Goal: Information Seeking & Learning: Learn about a topic

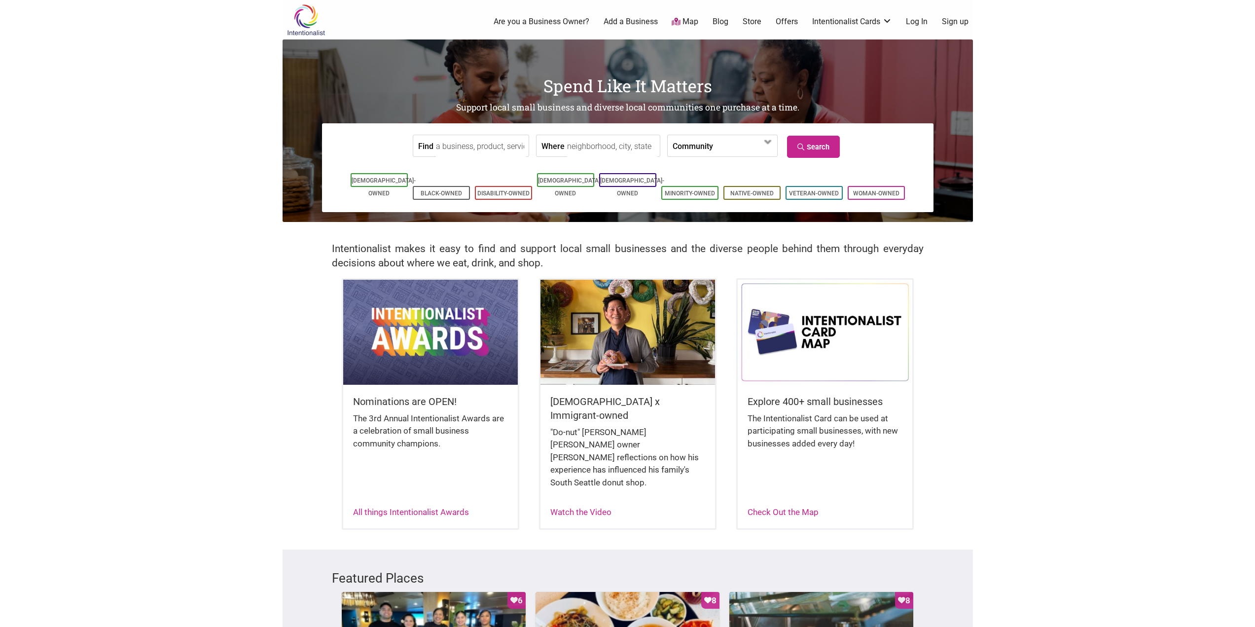
click at [460, 146] on input "Find" at bounding box center [481, 146] width 90 height 22
click at [460, 147] on input "headhsots" at bounding box center [481, 146] width 90 height 22
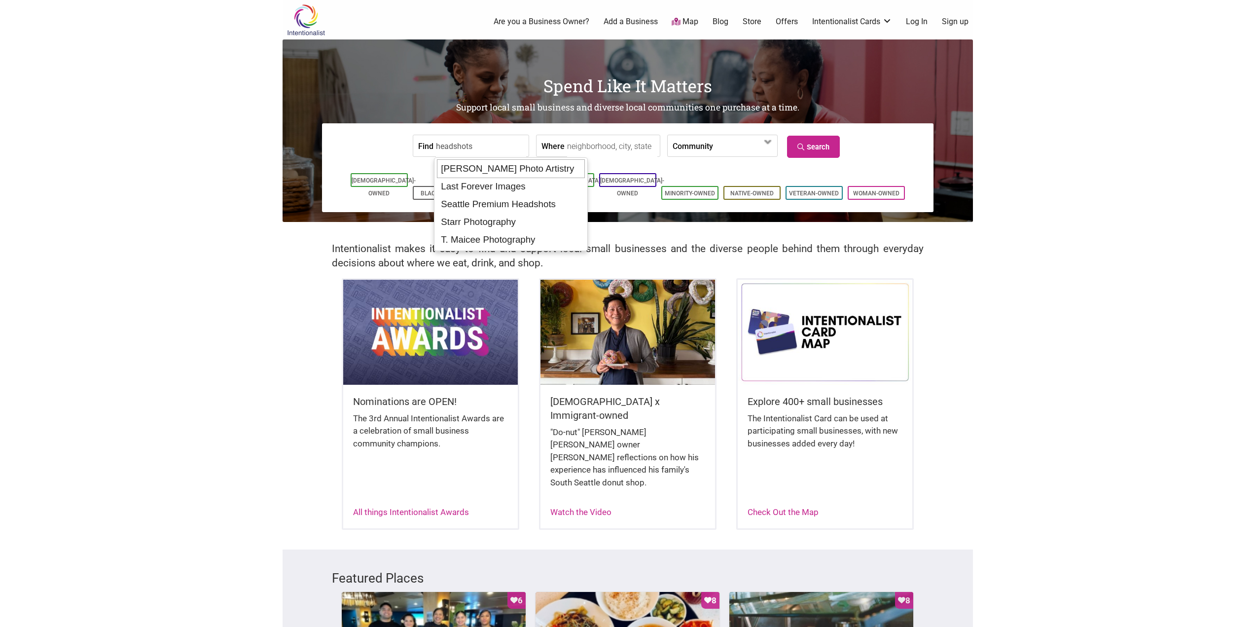
click at [516, 172] on div "Jenny L. Miller Photo Artistry" at bounding box center [511, 168] width 148 height 19
type input "Jenny L. Miller Photo Artistry"
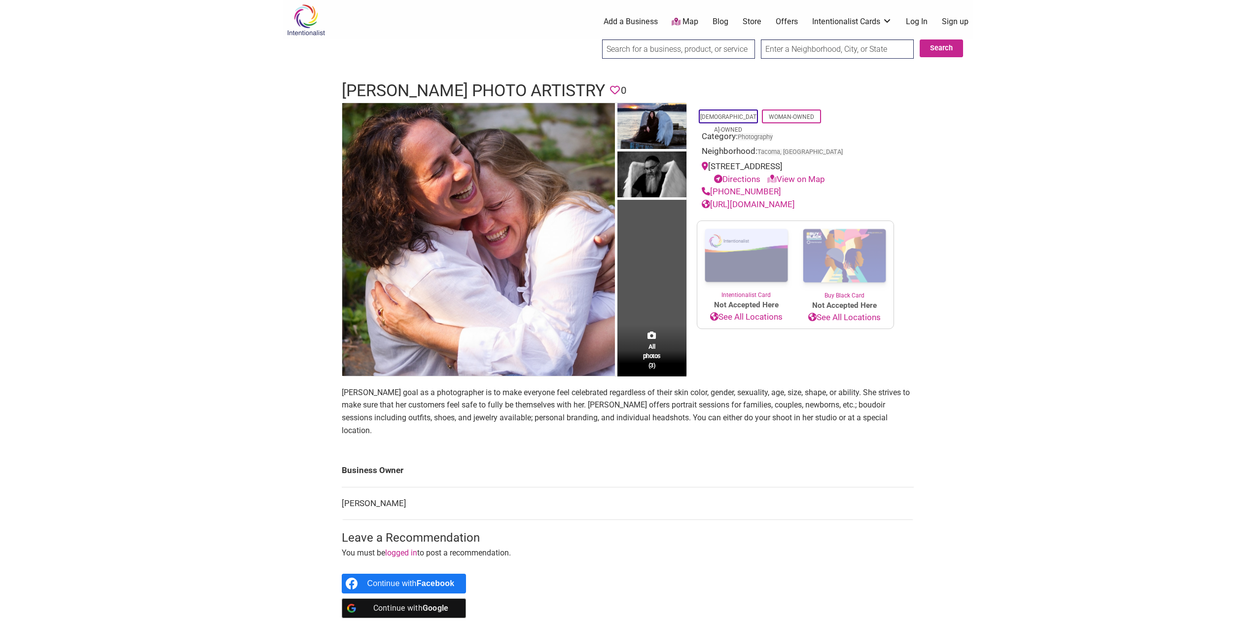
click at [634, 52] on input "search" at bounding box center [678, 48] width 153 height 19
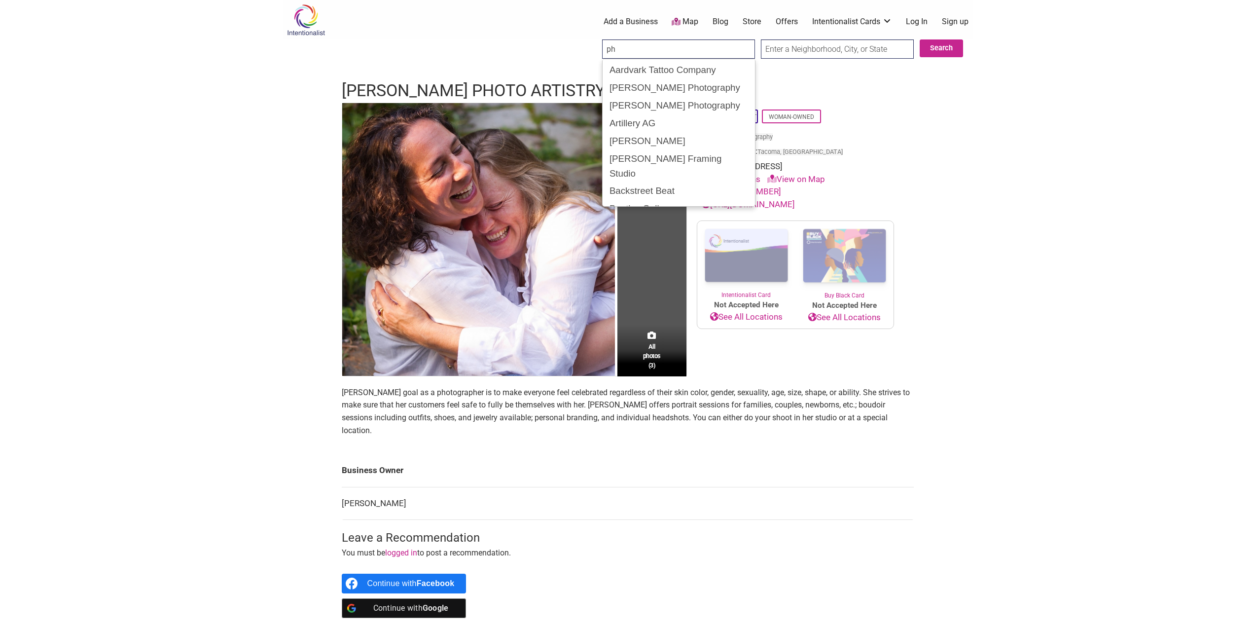
type input "p"
click at [641, 93] on div "Justin Taylor Images" at bounding box center [678, 102] width 147 height 19
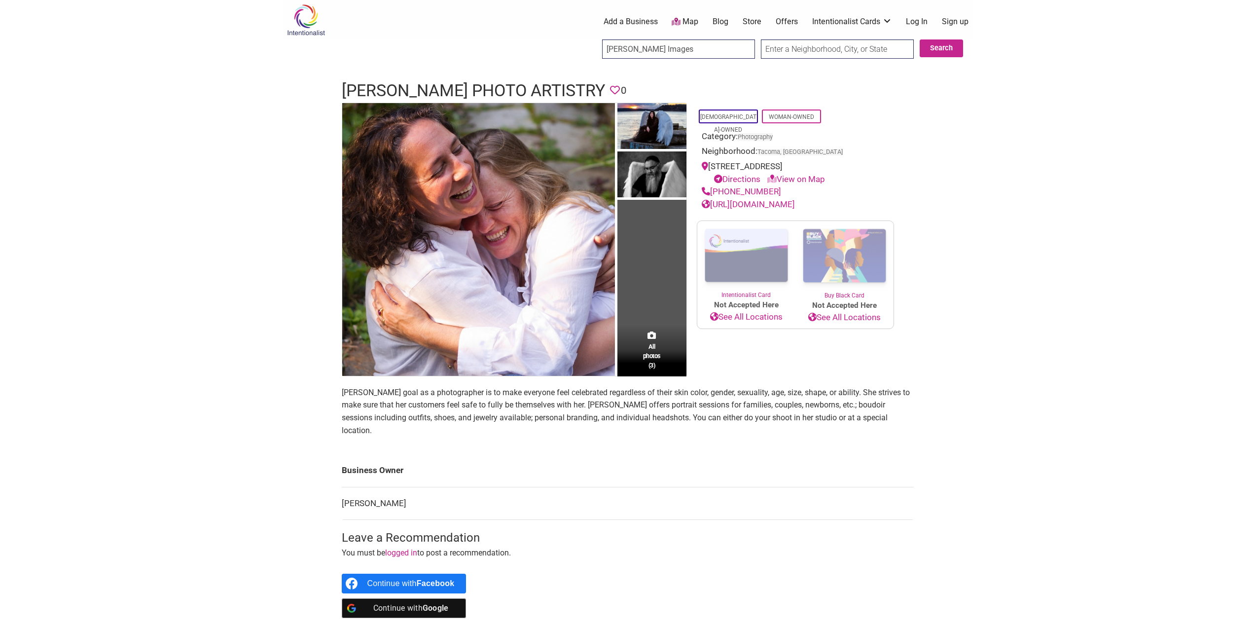
type input "Justin Taylor Images"
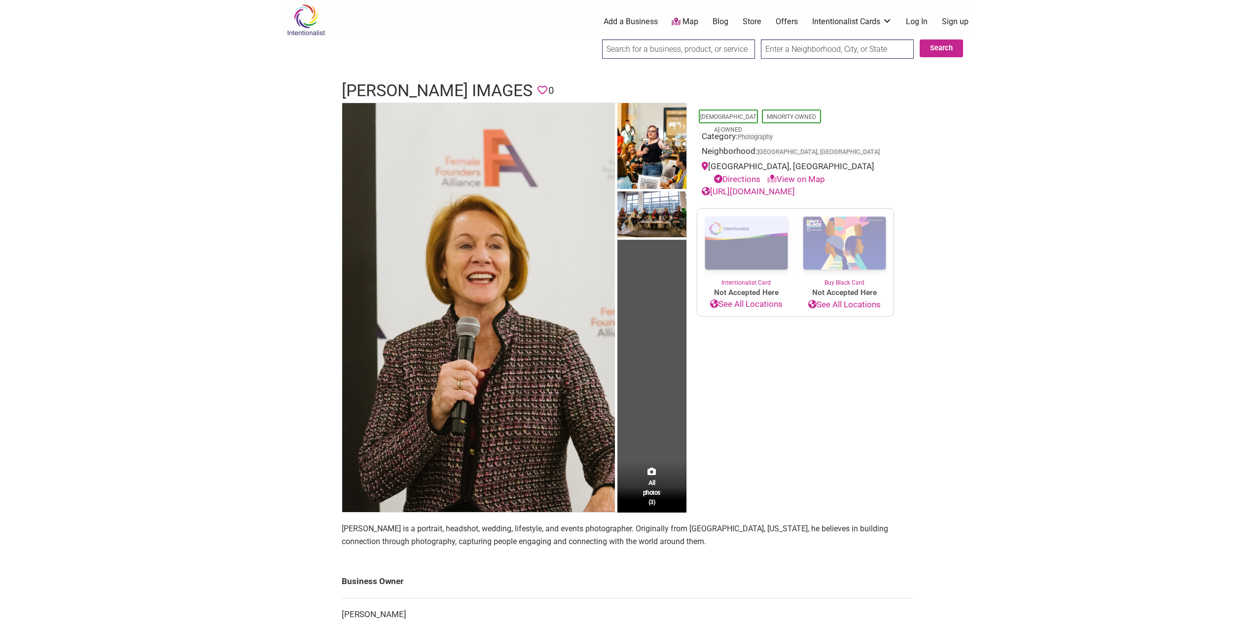
click at [691, 51] on input "search" at bounding box center [678, 48] width 153 height 19
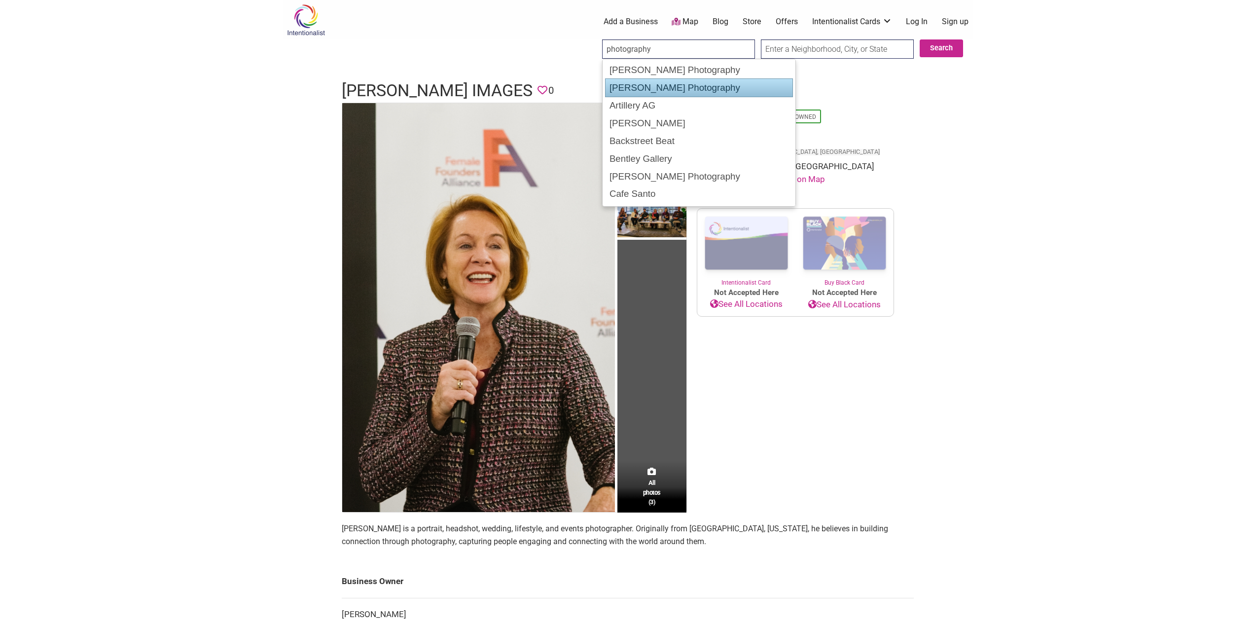
click at [681, 93] on div "[PERSON_NAME] Photography" at bounding box center [699, 87] width 188 height 19
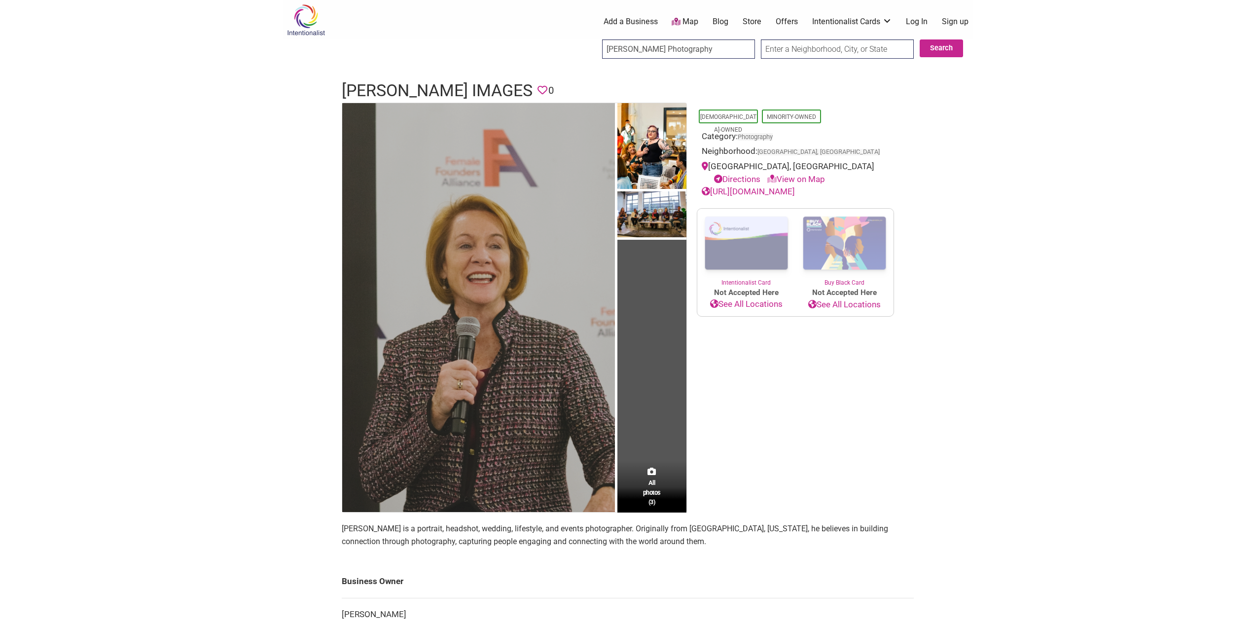
type input "[PERSON_NAME] Photography"
